Goal: Information Seeking & Learning: Learn about a topic

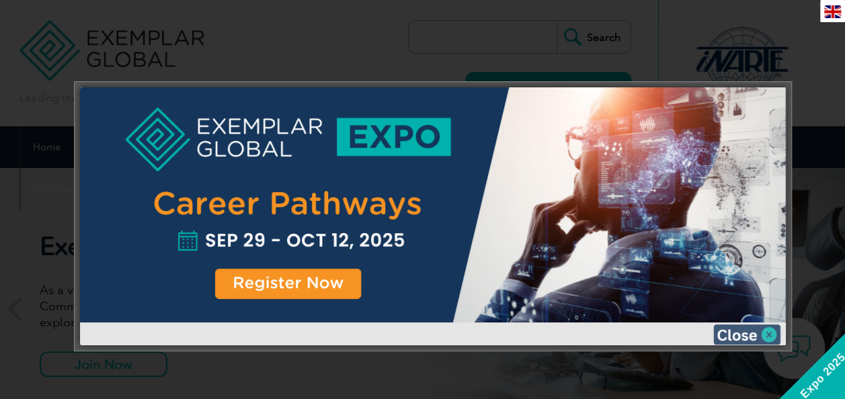
click at [730, 329] on img at bounding box center [746, 335] width 67 height 20
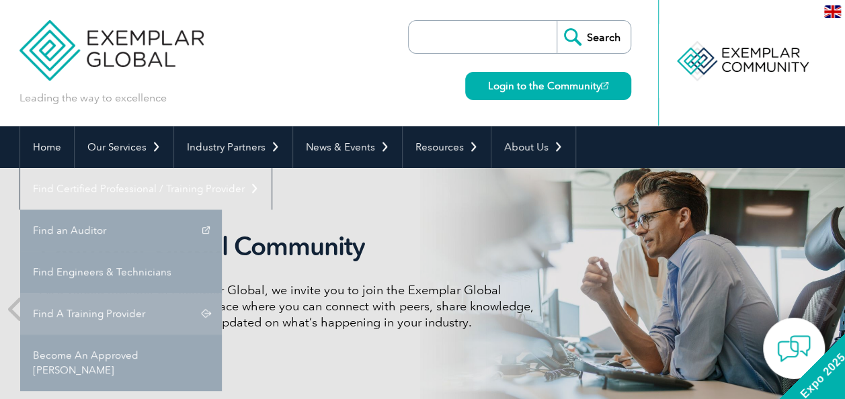
click at [222, 293] on link "Find A Training Provider" at bounding box center [121, 314] width 202 height 42
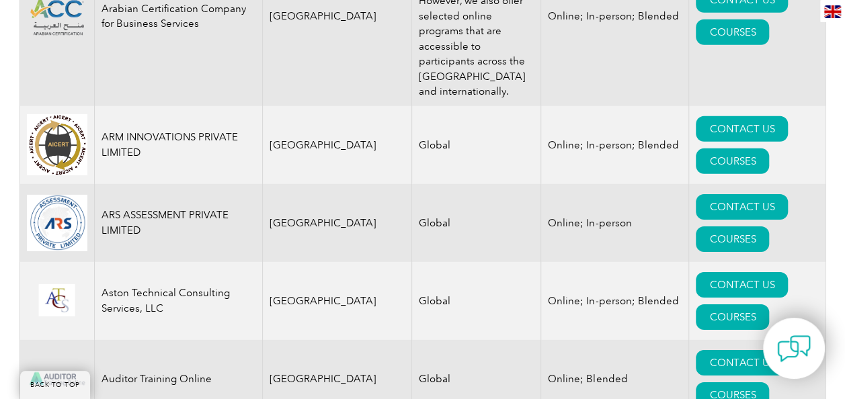
scroll to position [2041, 0]
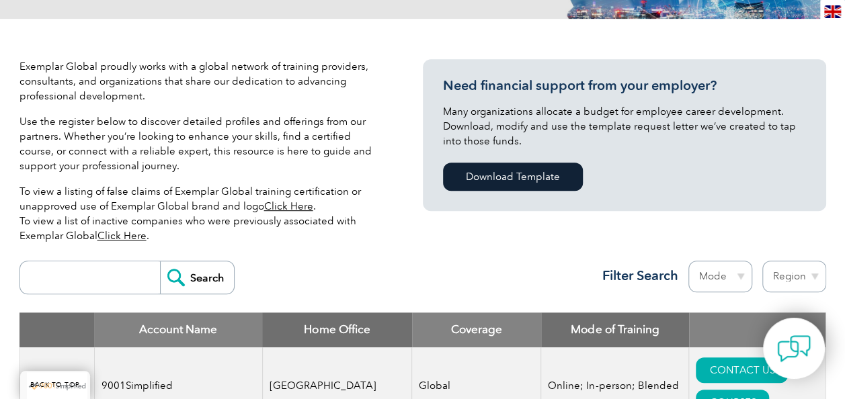
scroll to position [389, 0]
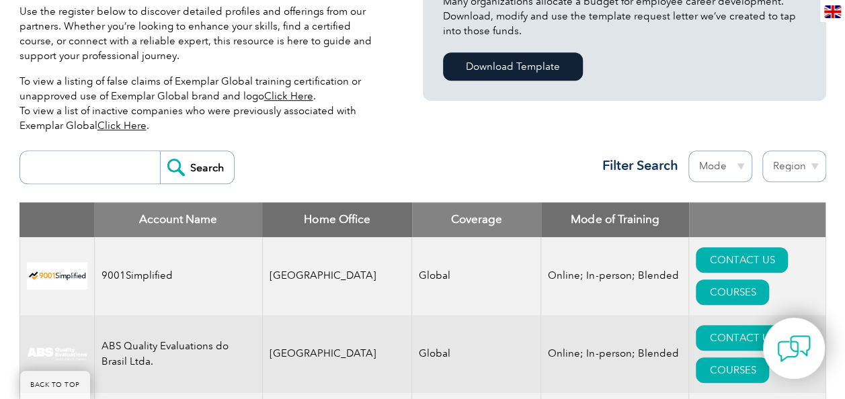
click at [741, 172] on select "Mode Online In-person Blended" at bounding box center [721, 167] width 64 height 32
click at [796, 160] on select "Region Australia Bahrain Bangladesh Brazil Canada Colombia Dominican Republic E…" at bounding box center [794, 167] width 64 height 32
select select "United States"
click at [762, 151] on select "Region Australia Bahrain Bangladesh Brazil Canada Colombia Dominican Republic E…" at bounding box center [794, 167] width 64 height 32
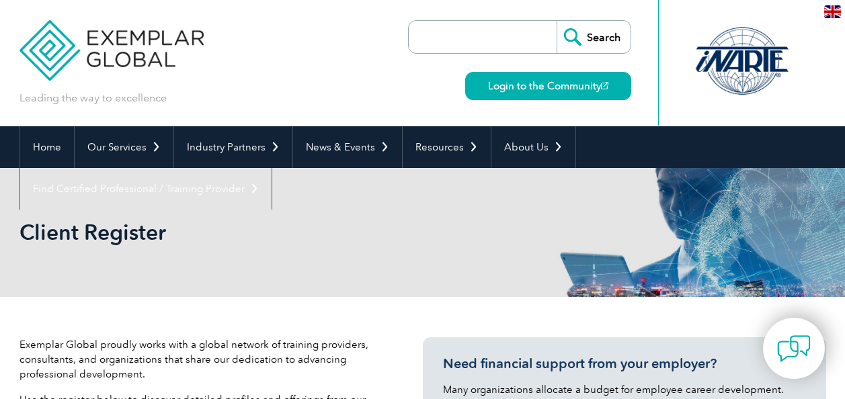
select select "United States"
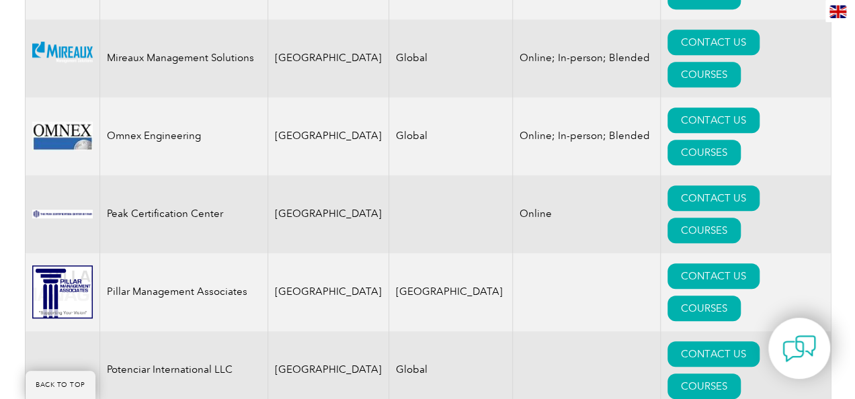
scroll to position [2872, 0]
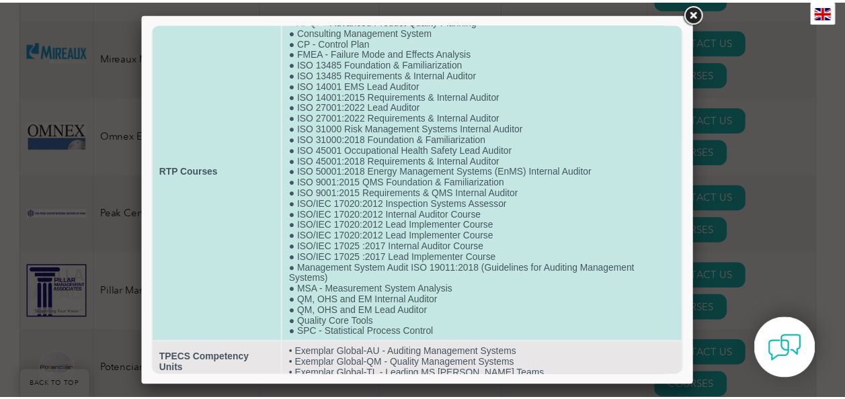
scroll to position [0, 0]
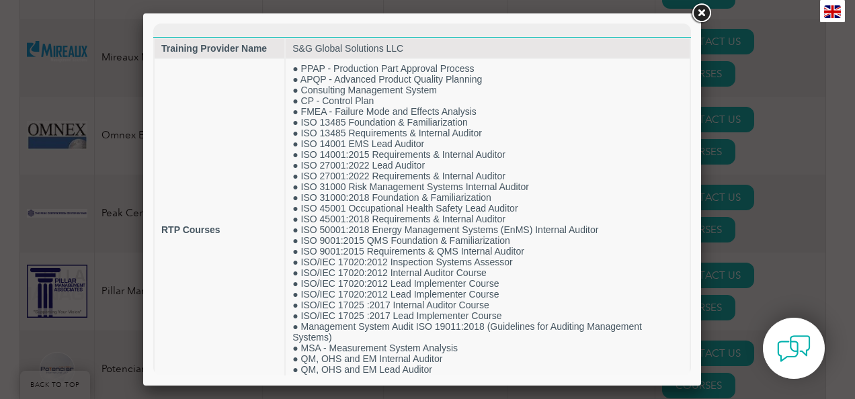
click at [699, 12] on link at bounding box center [701, 13] width 24 height 24
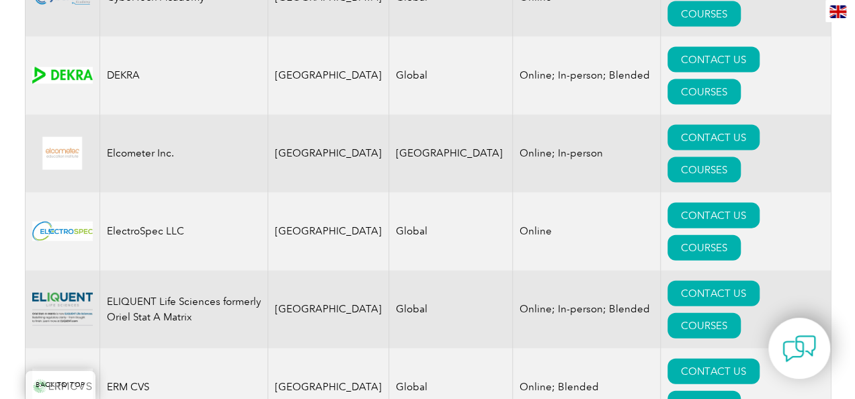
scroll to position [1367, 0]
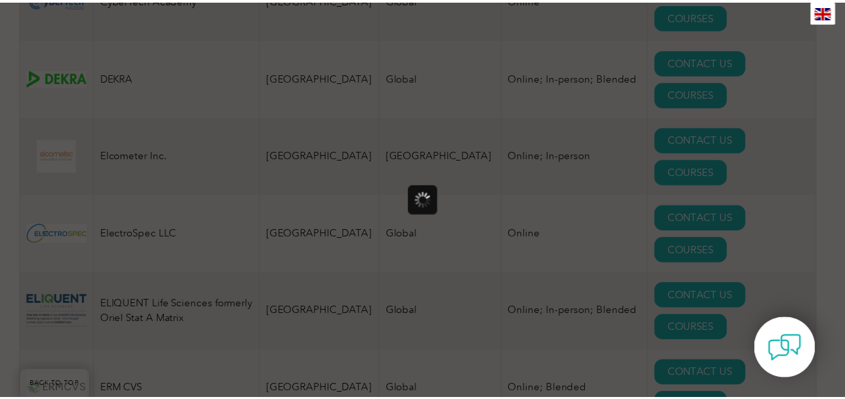
scroll to position [0, 0]
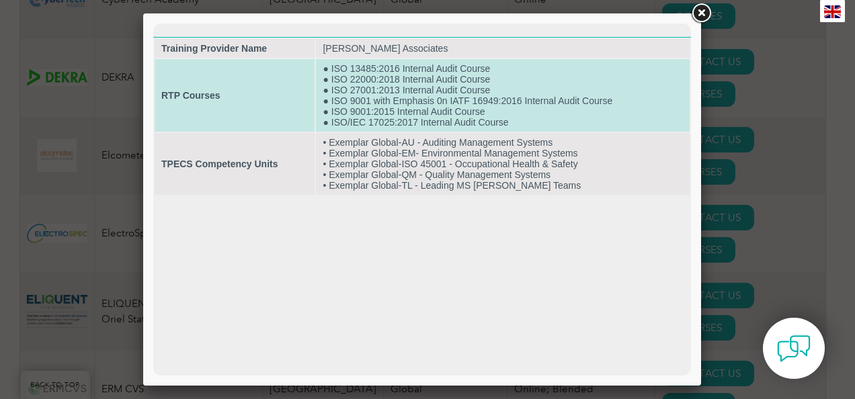
click at [539, 101] on td "● ISO 13485:2016 Internal Audit Course ● ISO 22000:2018 Internal Audit Course ●…" at bounding box center [503, 95] width 374 height 73
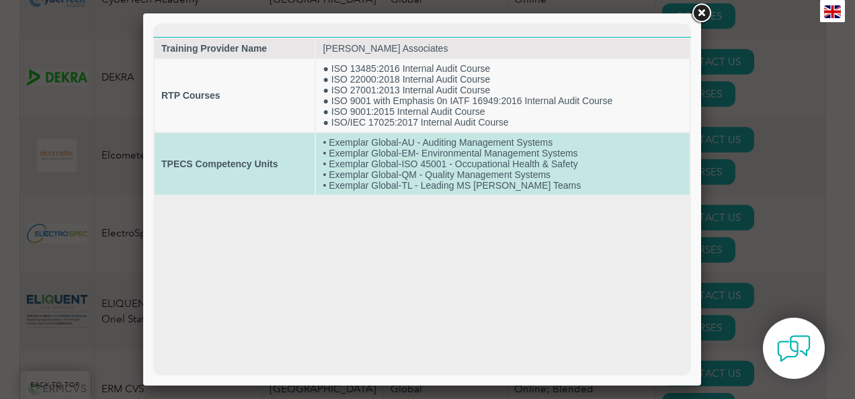
click at [557, 151] on td "• Exemplar Global-AU - Auditing Management Systems • Exemplar Global-EM- Enviro…" at bounding box center [503, 164] width 374 height 62
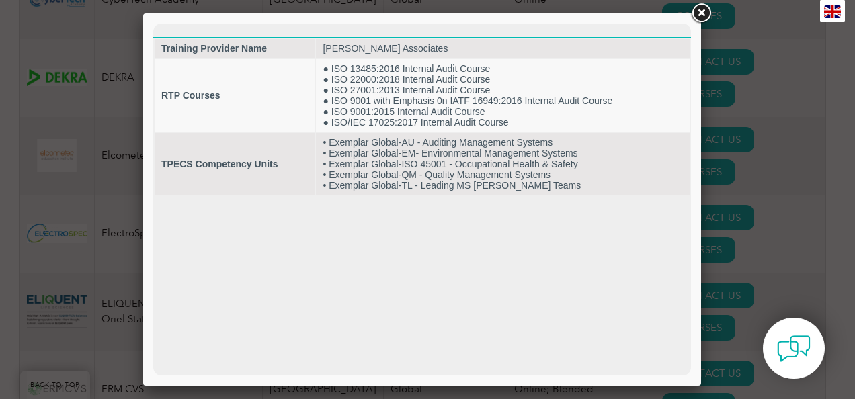
click at [695, 5] on link at bounding box center [701, 13] width 24 height 24
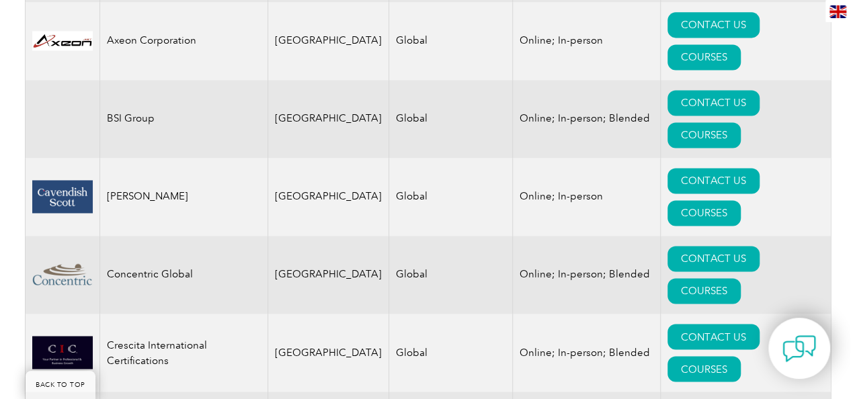
scroll to position [937, 0]
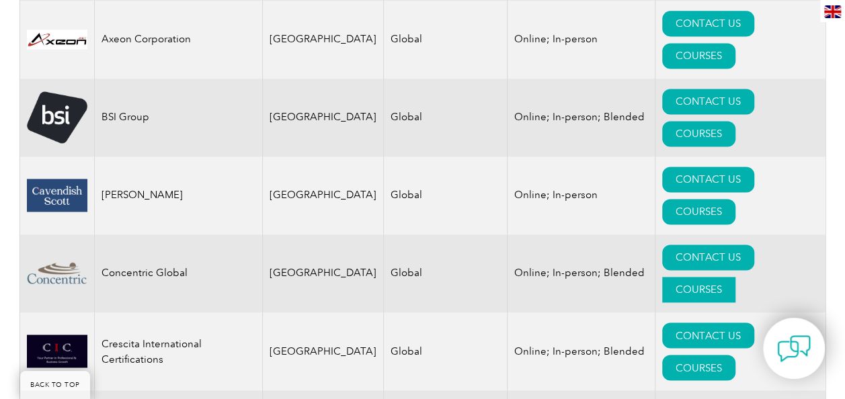
click at [736, 277] on link "COURSES" at bounding box center [698, 290] width 73 height 26
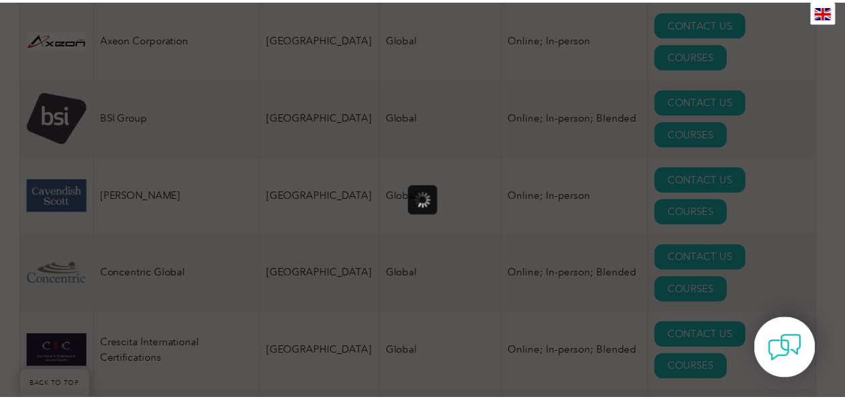
scroll to position [0, 0]
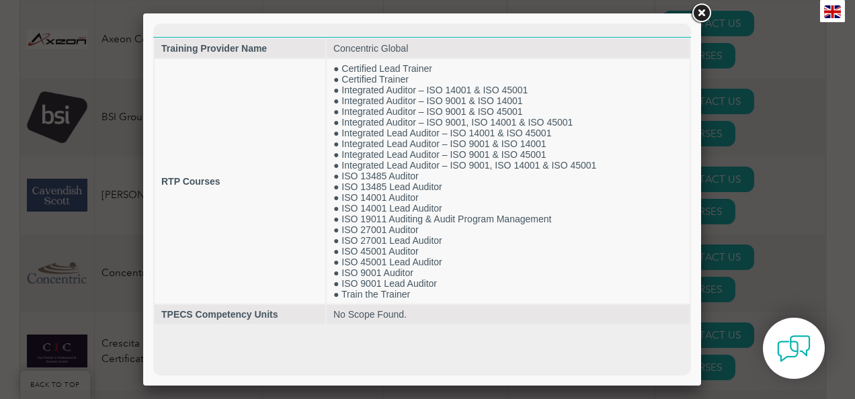
click at [699, 5] on link at bounding box center [701, 13] width 24 height 24
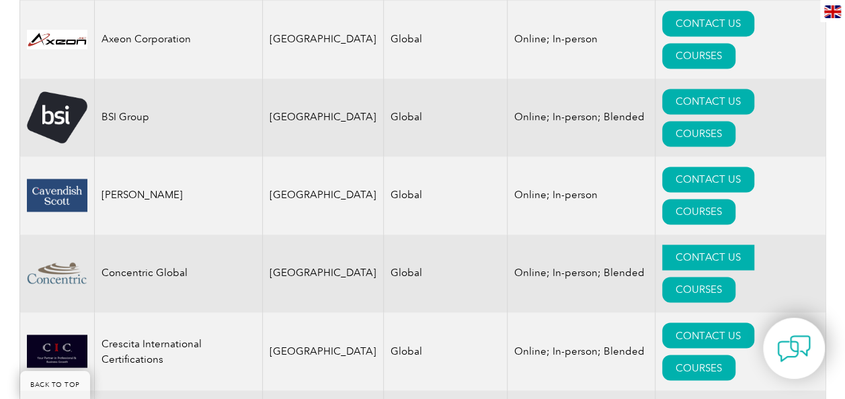
click at [662, 245] on link "CONTACT US" at bounding box center [708, 258] width 92 height 26
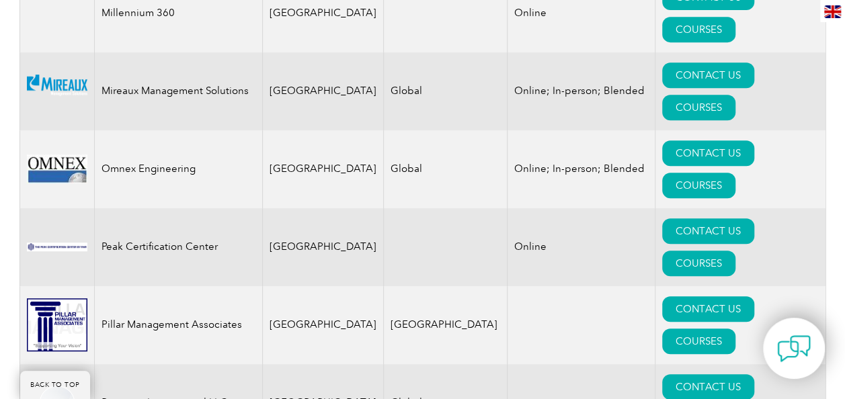
scroll to position [2838, 0]
